Goal: Task Accomplishment & Management: Complete application form

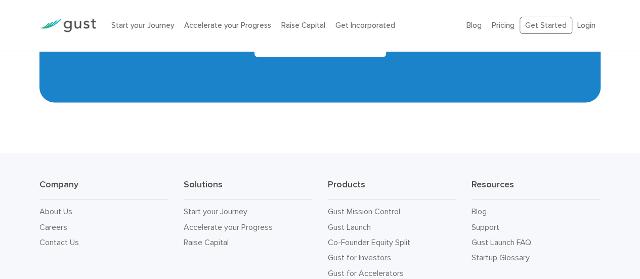
scroll to position [4712, 0]
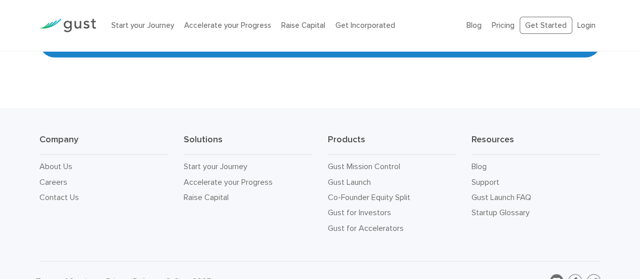
click at [556, 277] on icon at bounding box center [556, 281] width 7 height 8
click at [232, 161] on link "Start your Journey" at bounding box center [216, 166] width 64 height 10
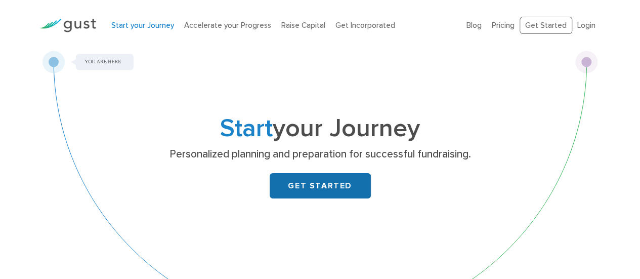
click at [331, 185] on link "GET STARTED" at bounding box center [320, 185] width 101 height 25
